Goal: Information Seeking & Learning: Learn about a topic

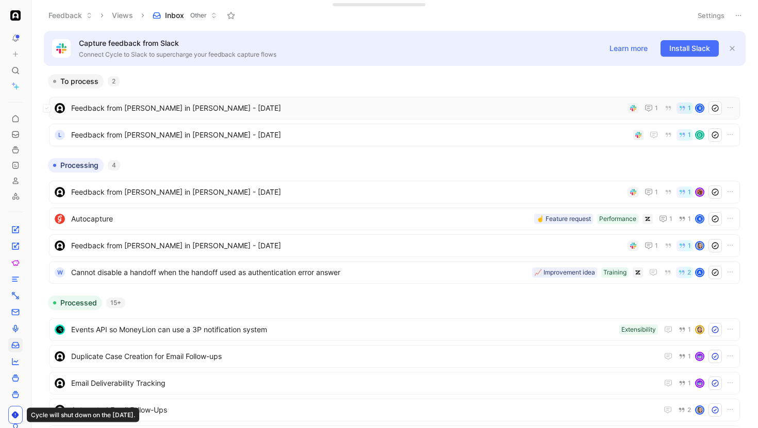
click at [209, 119] on div "Feedback from [PERSON_NAME] in [PERSON_NAME] - [DATE] 1 1 R" at bounding box center [394, 108] width 691 height 23
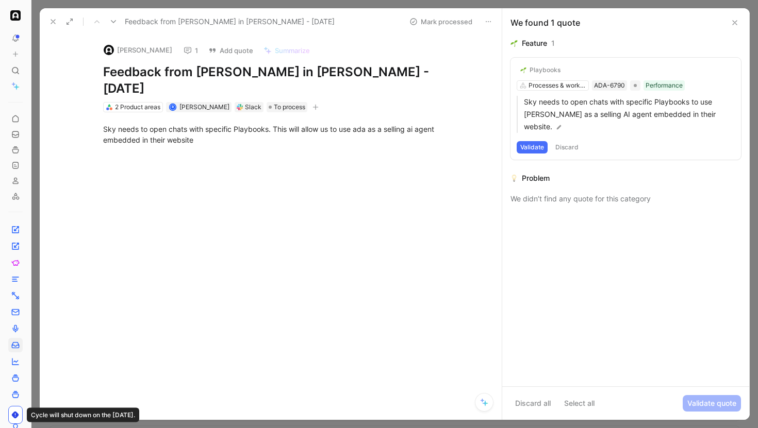
click at [313, 104] on icon "button" at bounding box center [315, 107] width 6 height 6
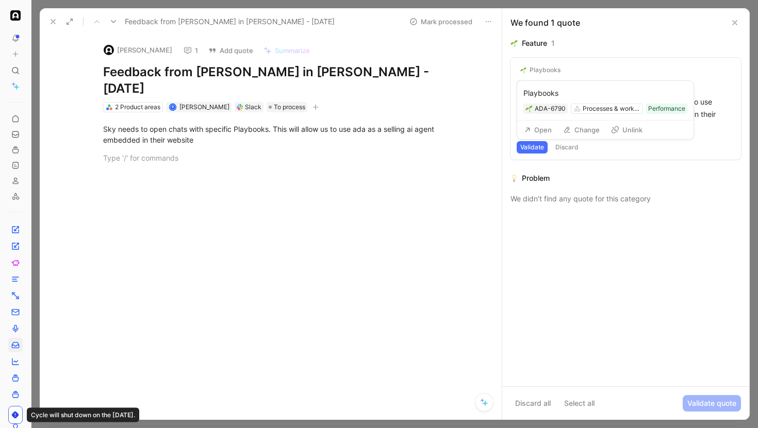
click at [540, 129] on button "Open" at bounding box center [537, 130] width 37 height 14
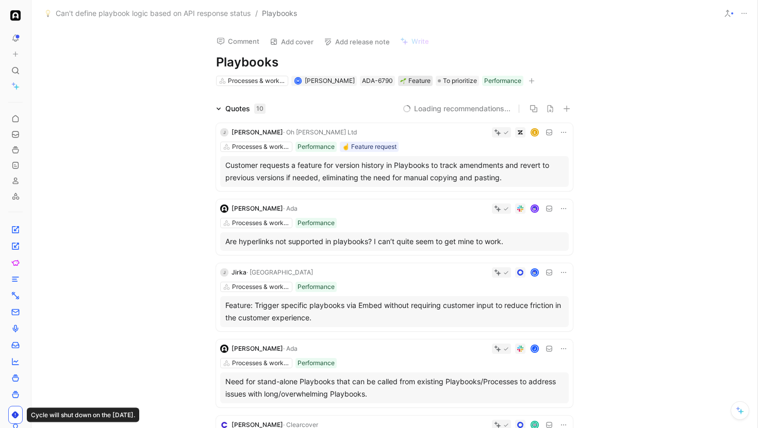
click at [413, 80] on div "Feature" at bounding box center [415, 81] width 30 height 10
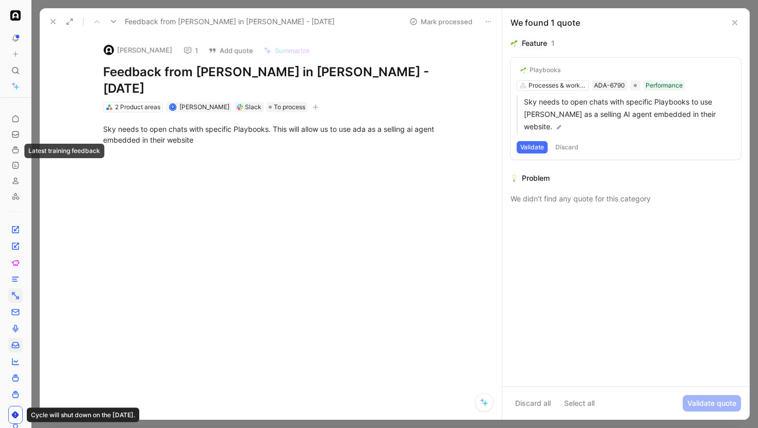
scroll to position [349, 0]
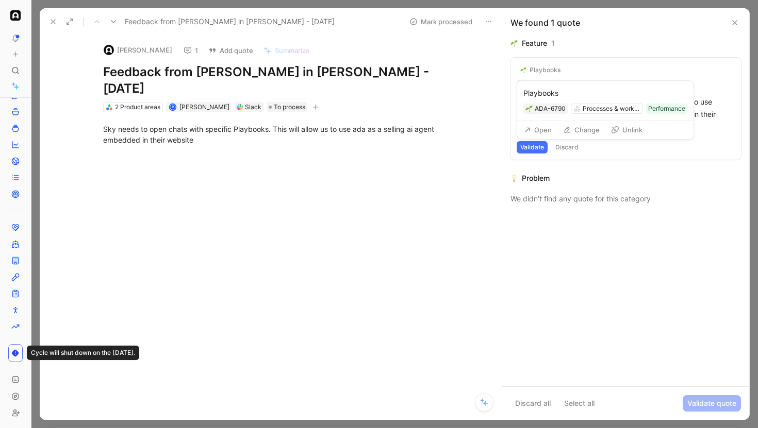
click at [543, 128] on button "Open" at bounding box center [537, 130] width 37 height 14
